Goal: Check status: Check status

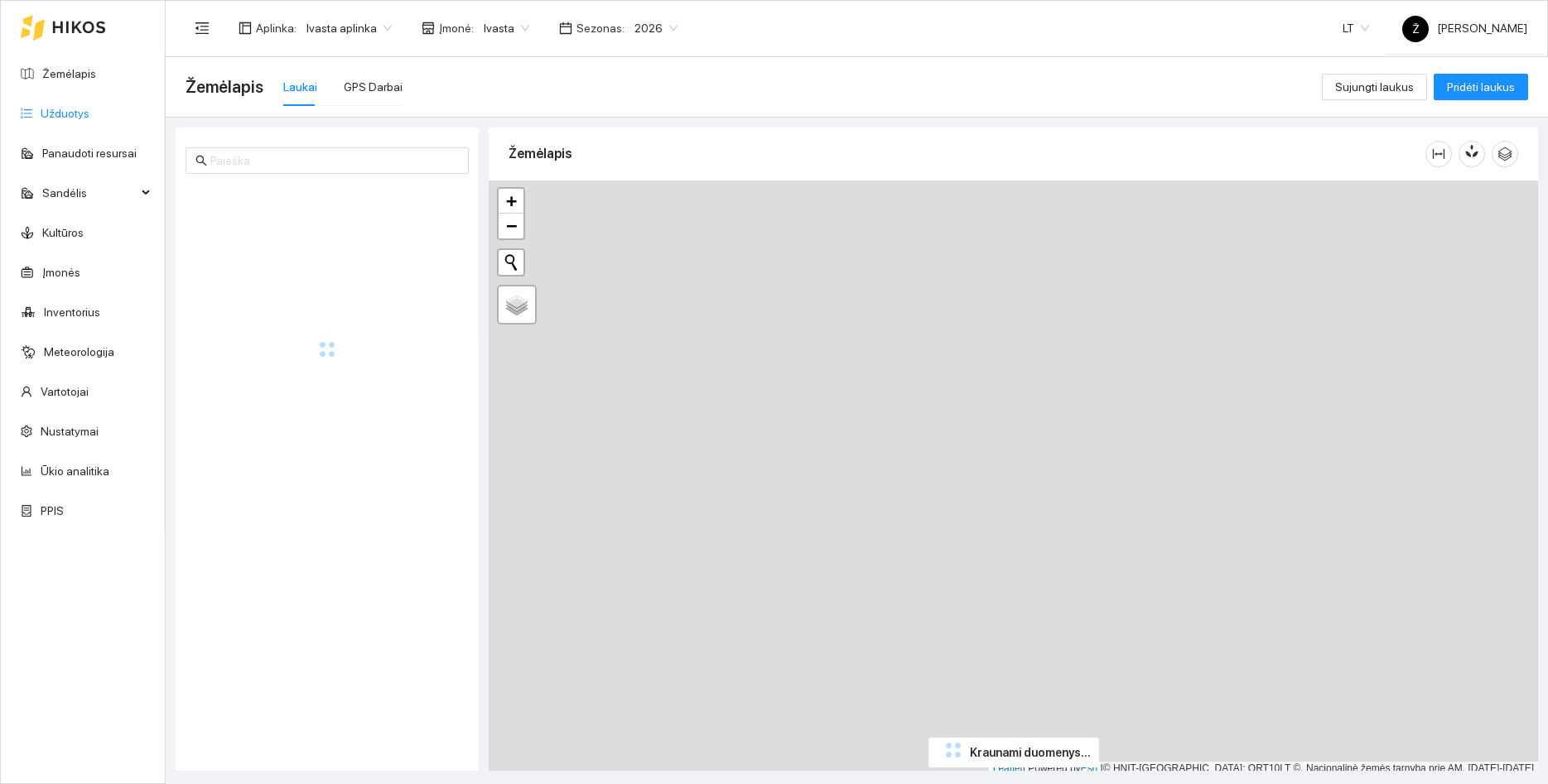
click at [78, 106] on link "Užduotys" at bounding box center [65, 113] width 49 height 14
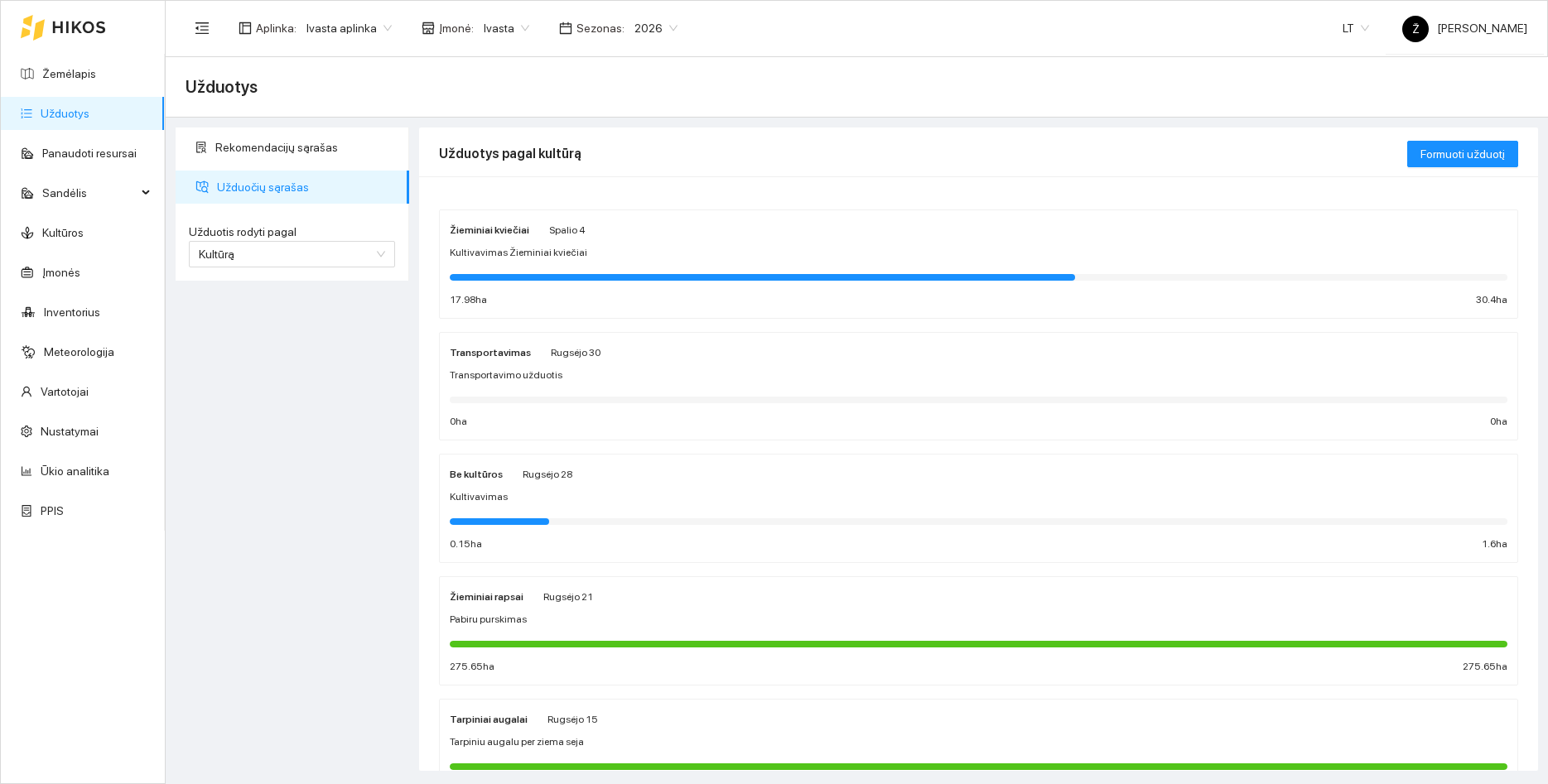
click at [540, 264] on div "Žieminiai kviečiai [DATE] Kultivavimas Žieminiai kviečiai 17.98 ha 30.4 ha" at bounding box center [978, 264] width 1058 height 88
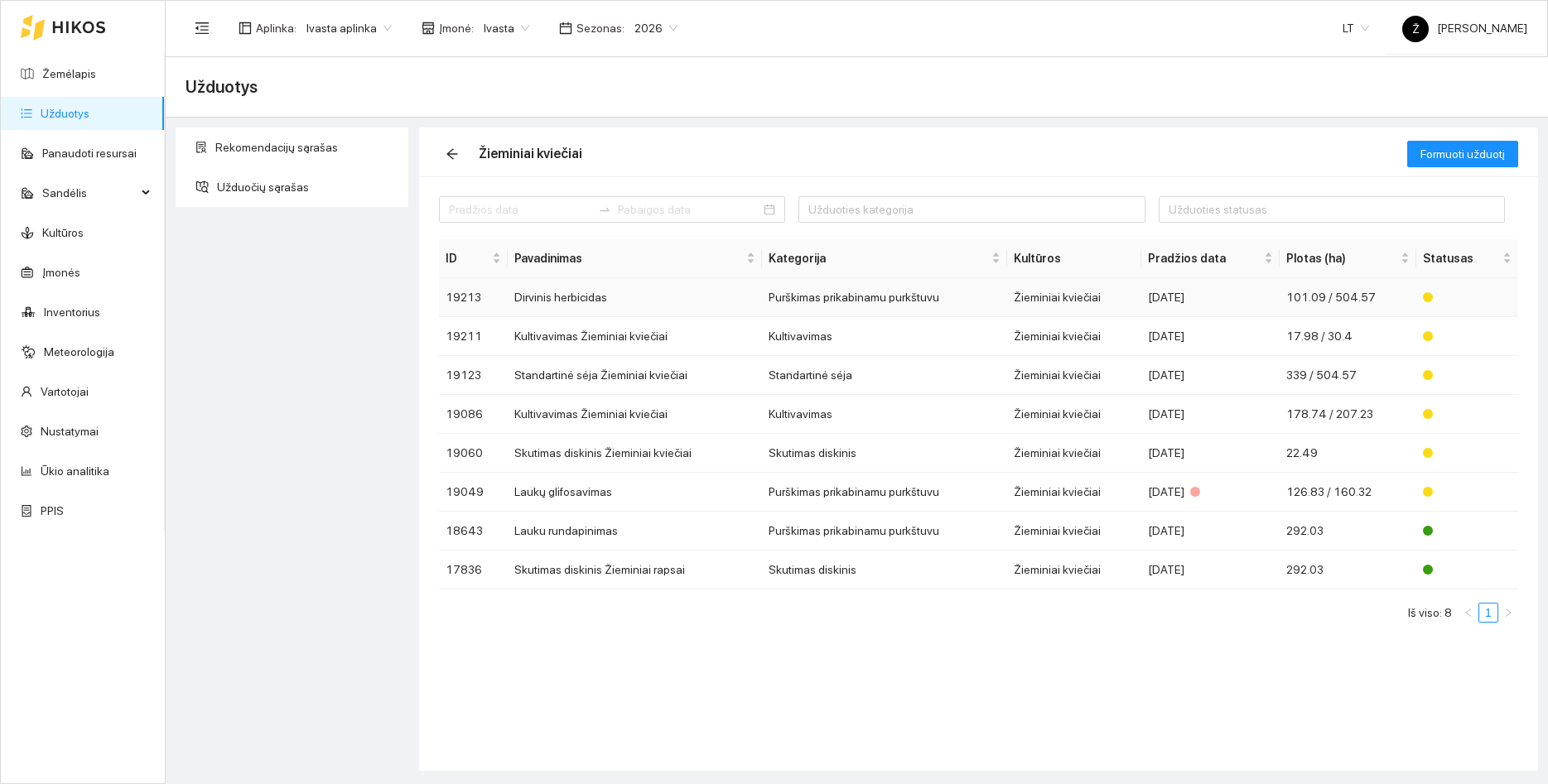
click at [557, 303] on td "Dirvinis herbicidas" at bounding box center [634, 298] width 254 height 39
